Goal: Transaction & Acquisition: Purchase product/service

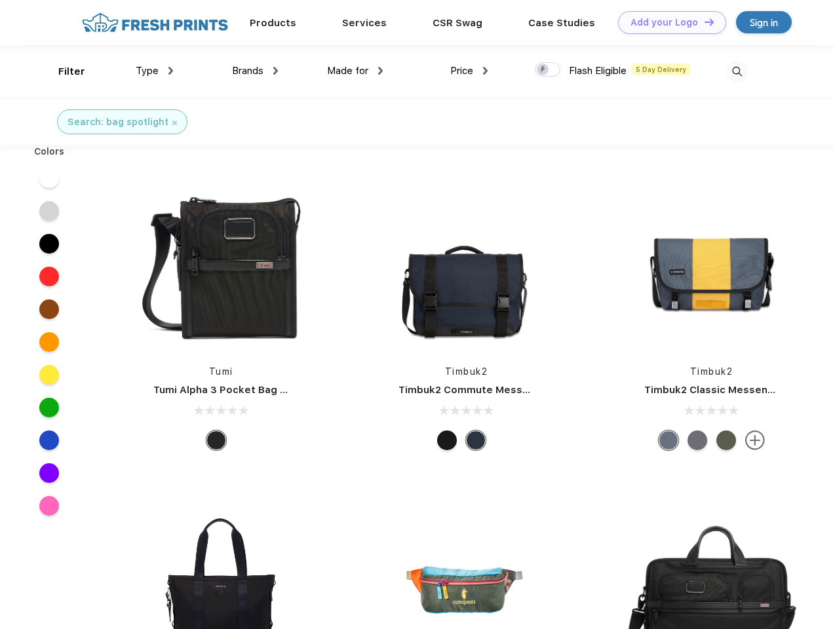
click at [667, 22] on link "Add your Logo Design Tool" at bounding box center [672, 22] width 108 height 23
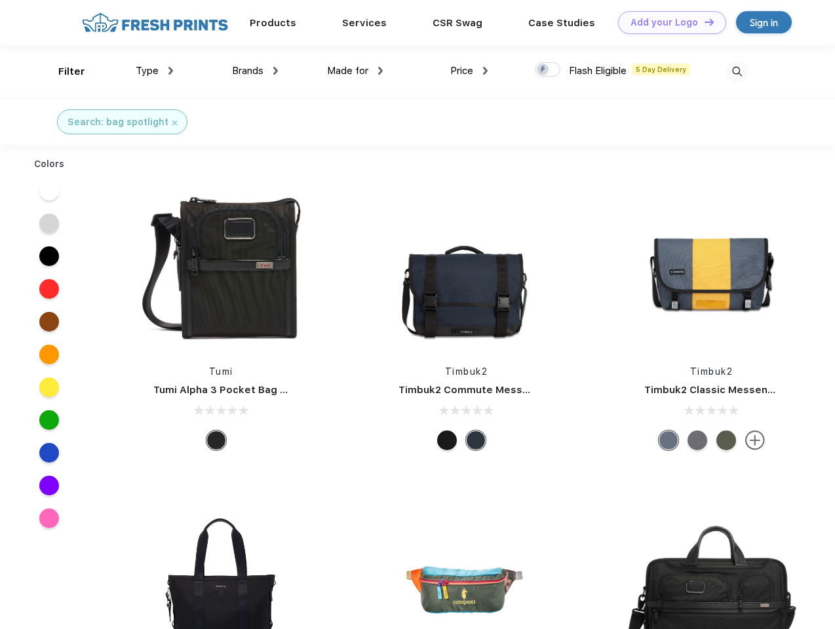
click at [0, 0] on div "Design Tool" at bounding box center [0, 0] width 0 height 0
click at [703, 22] on link "Add your Logo Design Tool" at bounding box center [672, 22] width 108 height 23
click at [63, 71] on div "Filter" at bounding box center [71, 71] width 27 height 15
click at [155, 71] on span "Type" at bounding box center [147, 71] width 23 height 12
click at [255, 71] on span "Brands" at bounding box center [247, 71] width 31 height 12
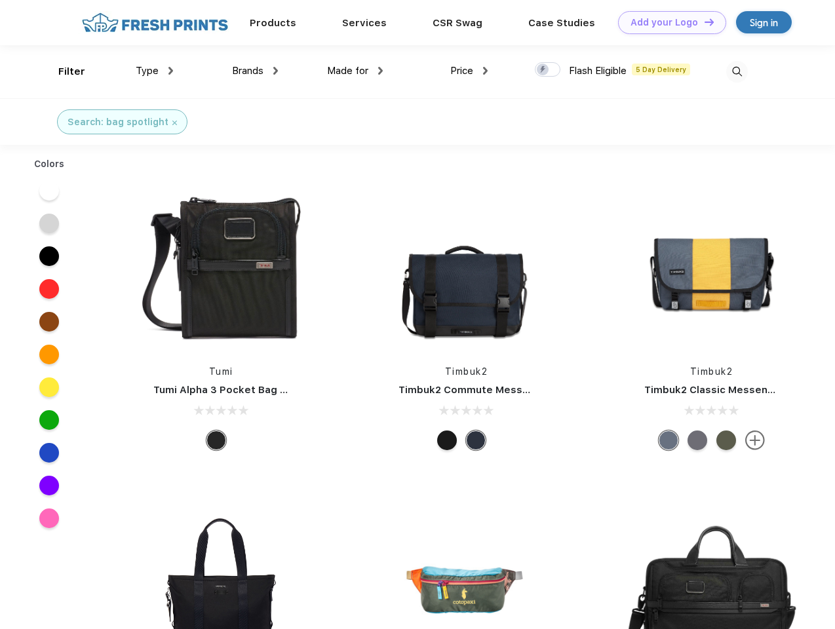
click at [355, 71] on span "Made for" at bounding box center [347, 71] width 41 height 12
click at [469, 71] on span "Price" at bounding box center [461, 71] width 23 height 12
click at [548, 70] on div at bounding box center [548, 69] width 26 height 14
click at [543, 70] on input "checkbox" at bounding box center [539, 66] width 9 height 9
click at [737, 71] on img at bounding box center [737, 72] width 22 height 22
